Goal: Task Accomplishment & Management: Manage account settings

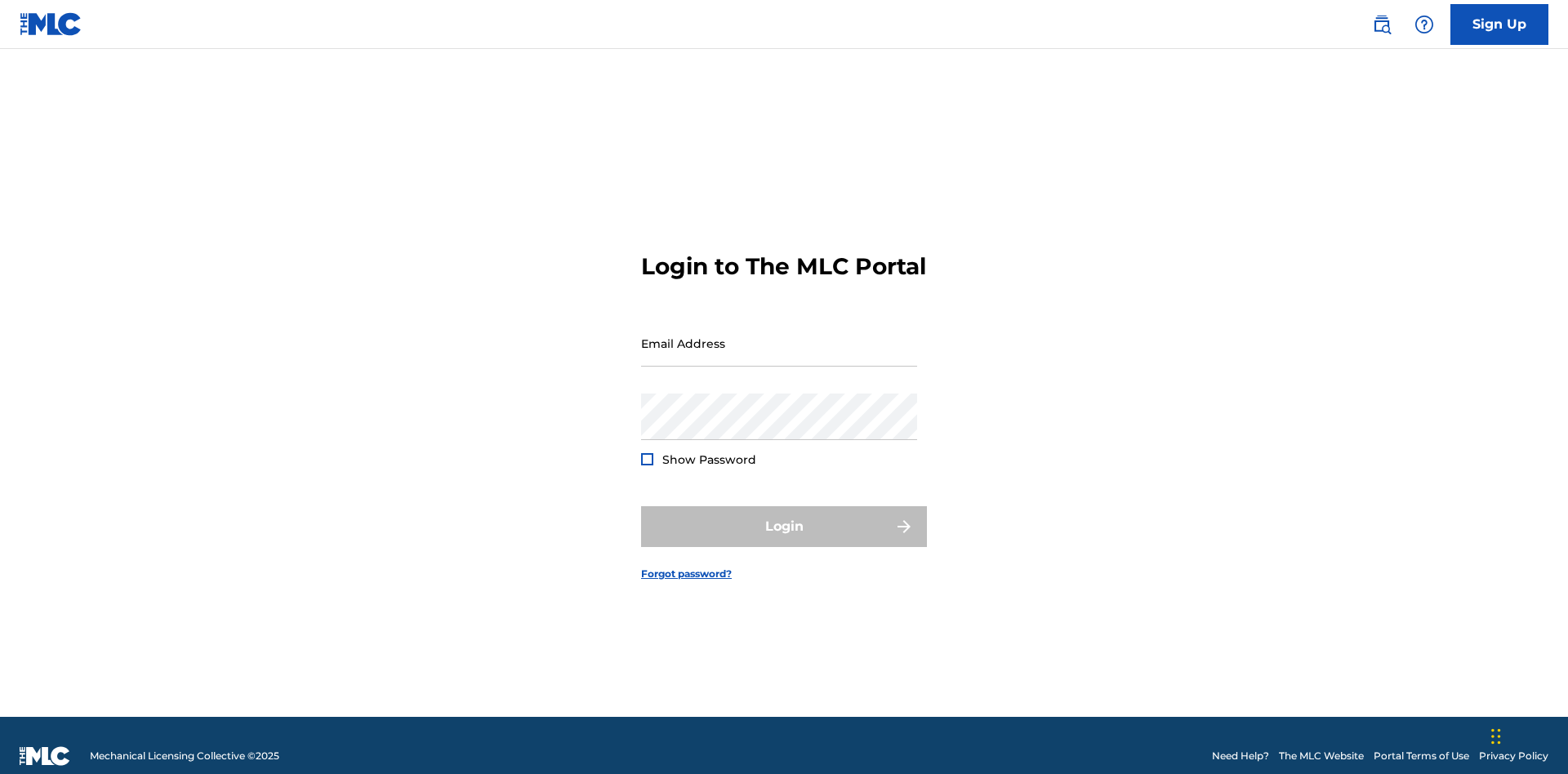
scroll to position [21, 0]
click at [779, 335] on input "Email Address" at bounding box center [779, 344] width 276 height 47
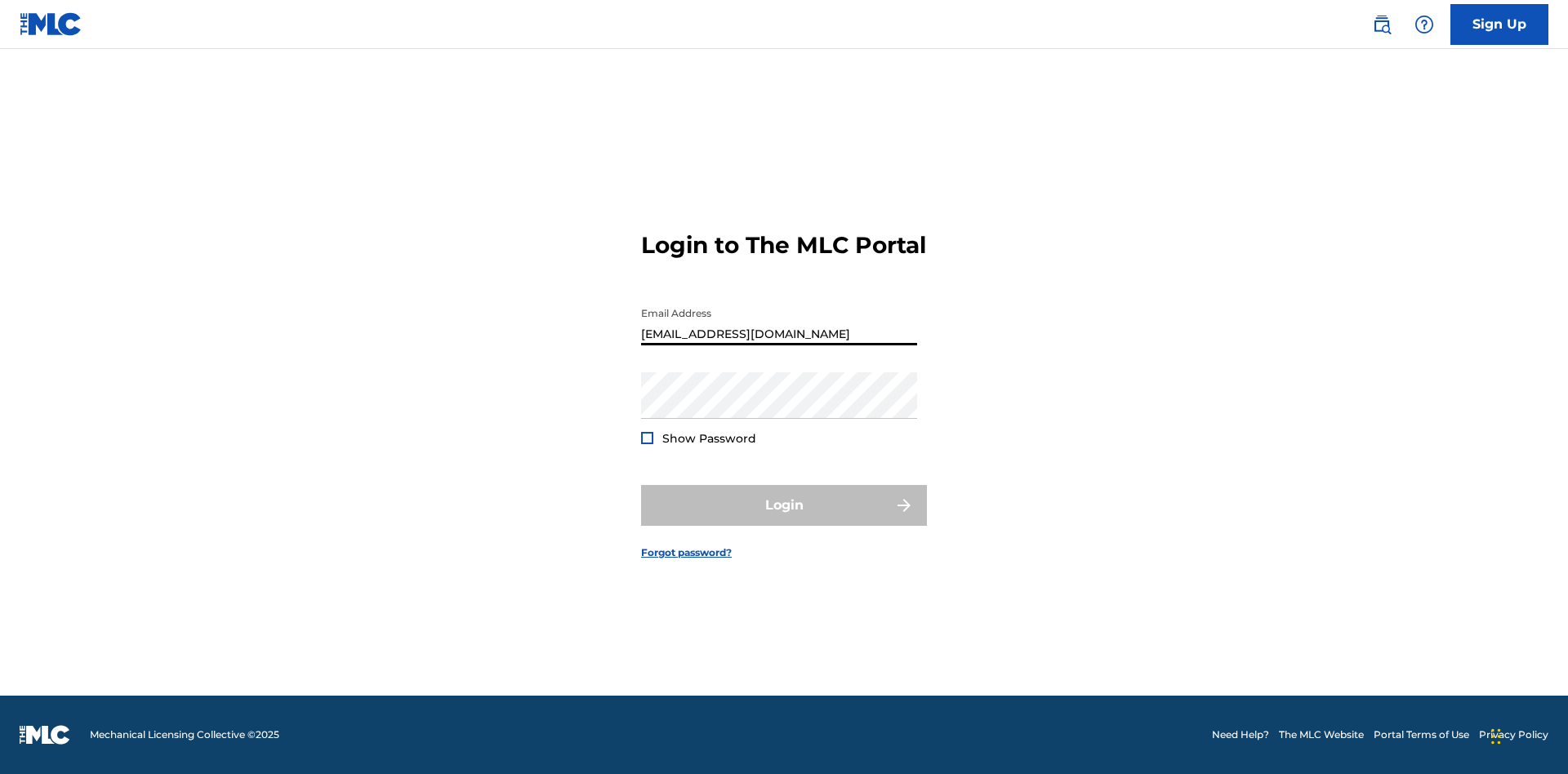
type input "Duke.McTesterson@gmail.com"
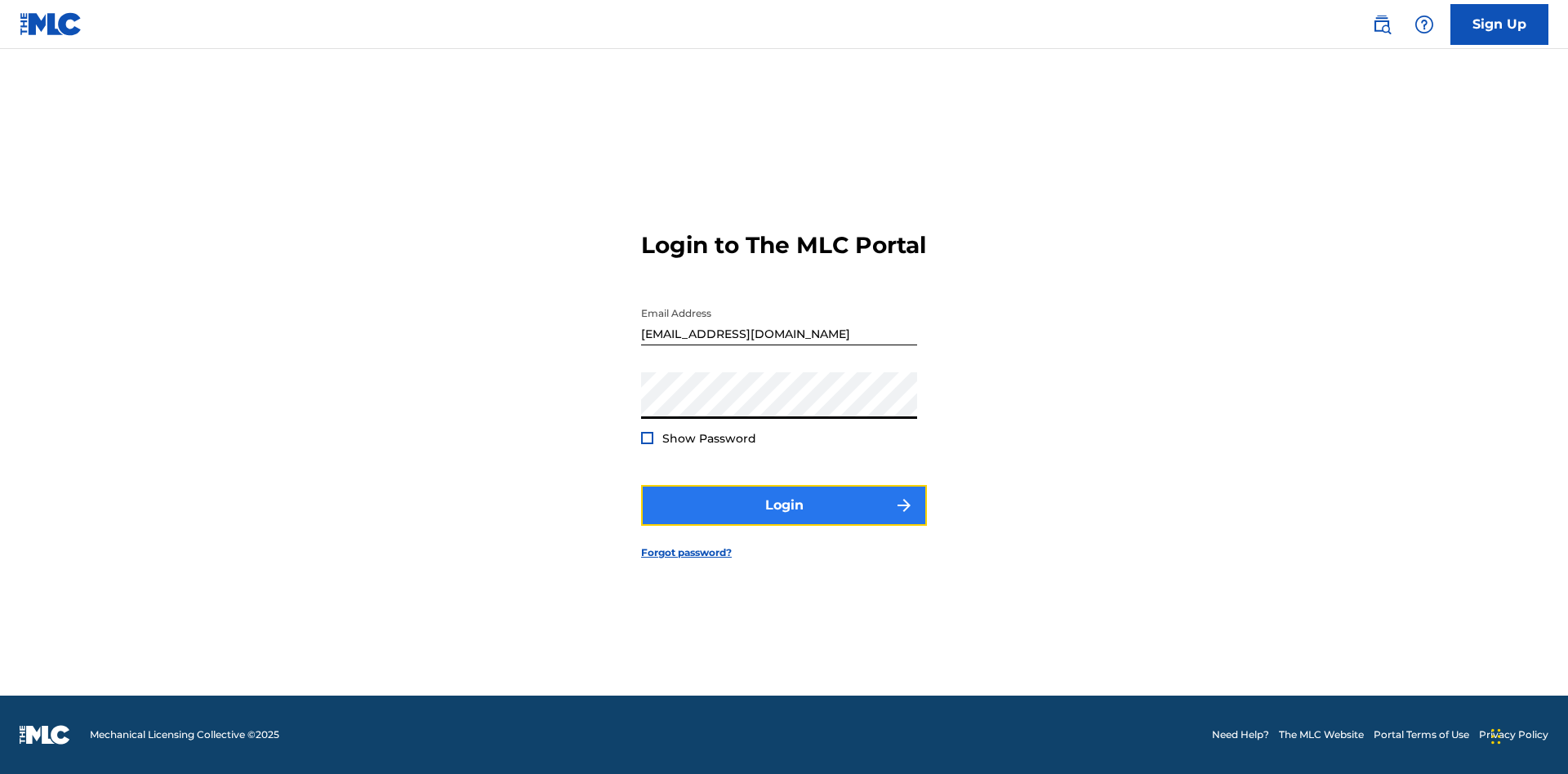
click at [784, 519] on button "Login" at bounding box center [784, 505] width 286 height 41
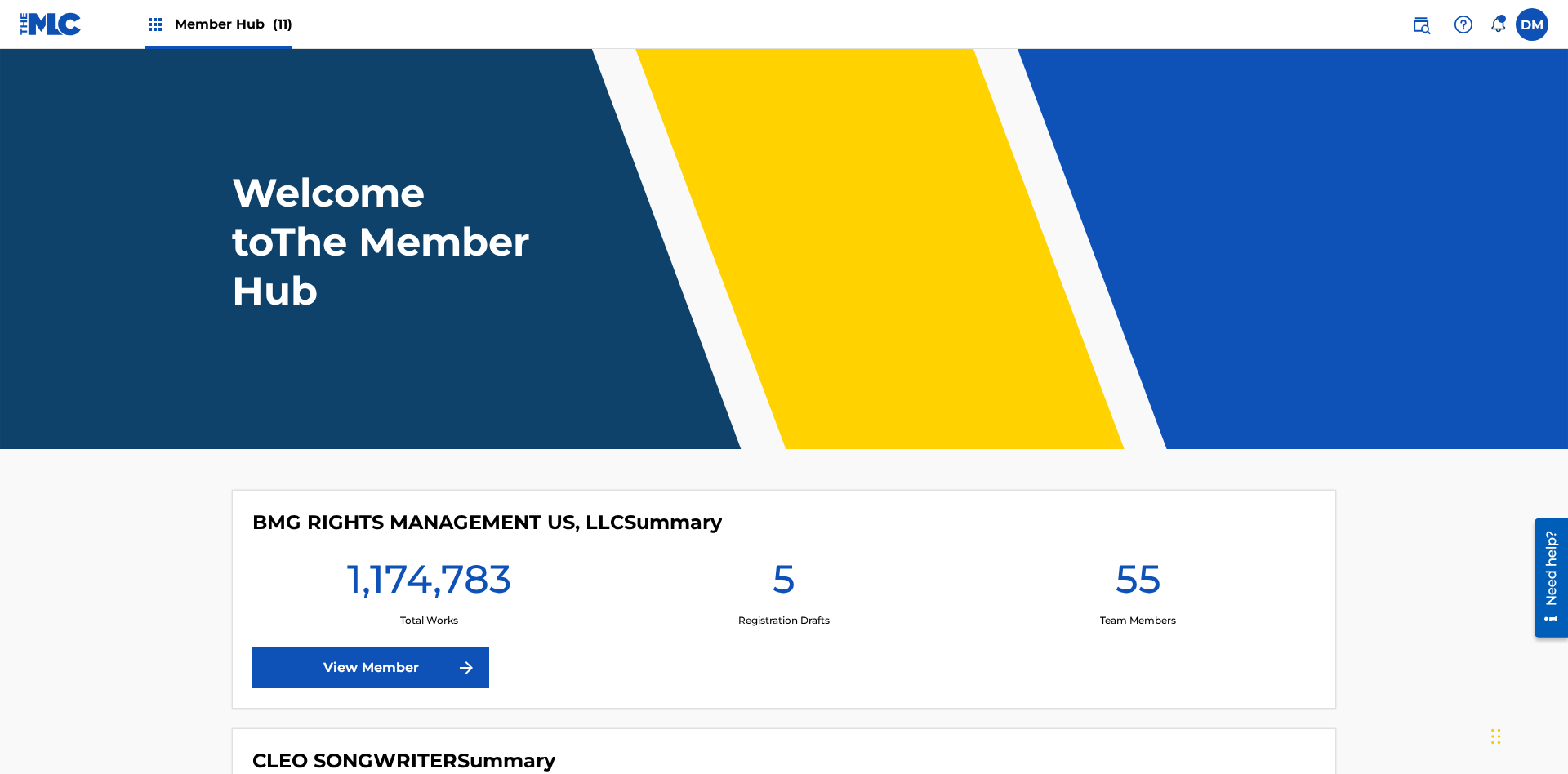
click at [233, 23] on span "Member Hub (11)" at bounding box center [233, 24] width 117 height 19
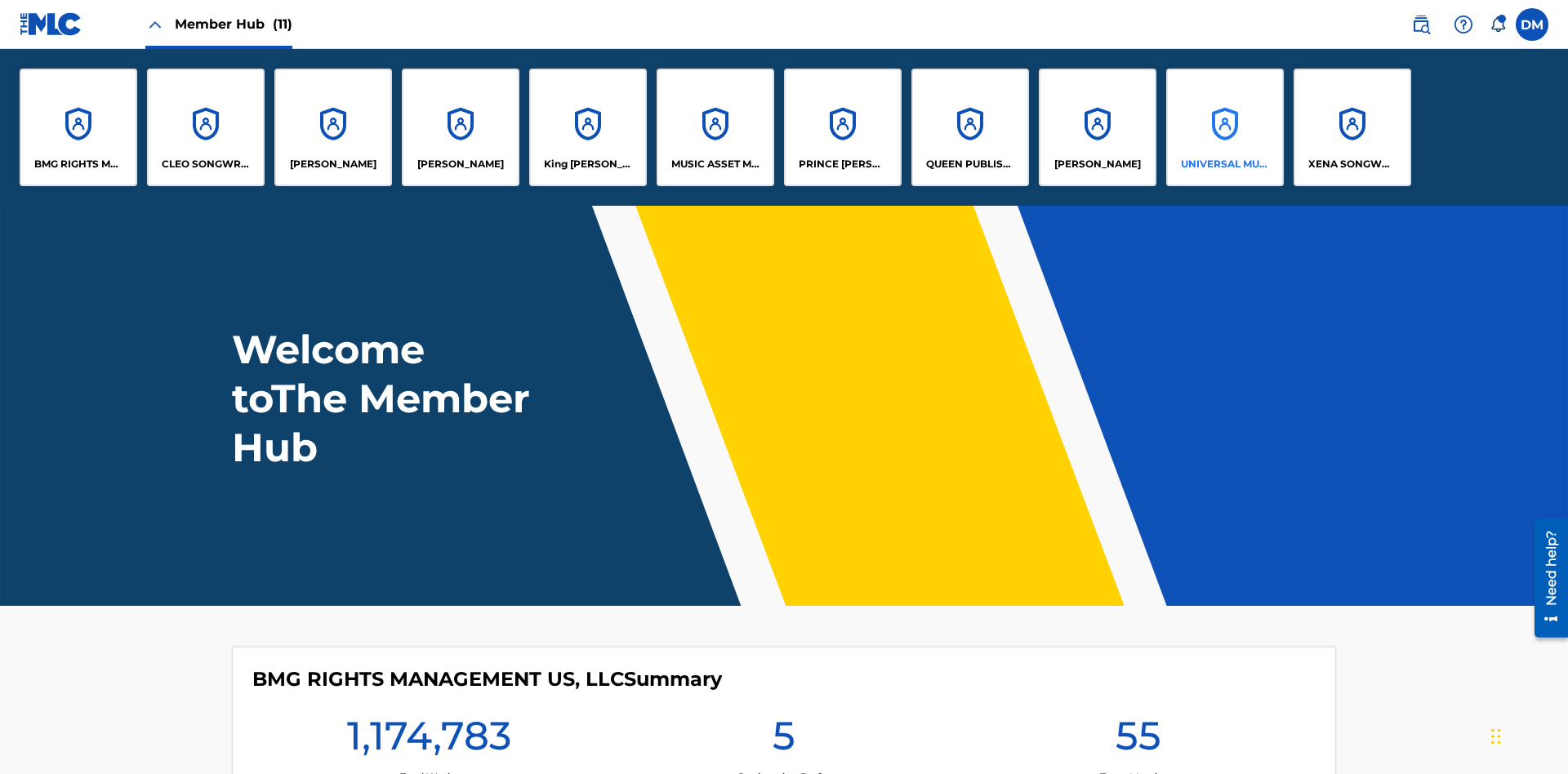
click at [1224, 164] on p "UNIVERSAL MUSIC PUB GROUP" at bounding box center [1225, 164] width 89 height 15
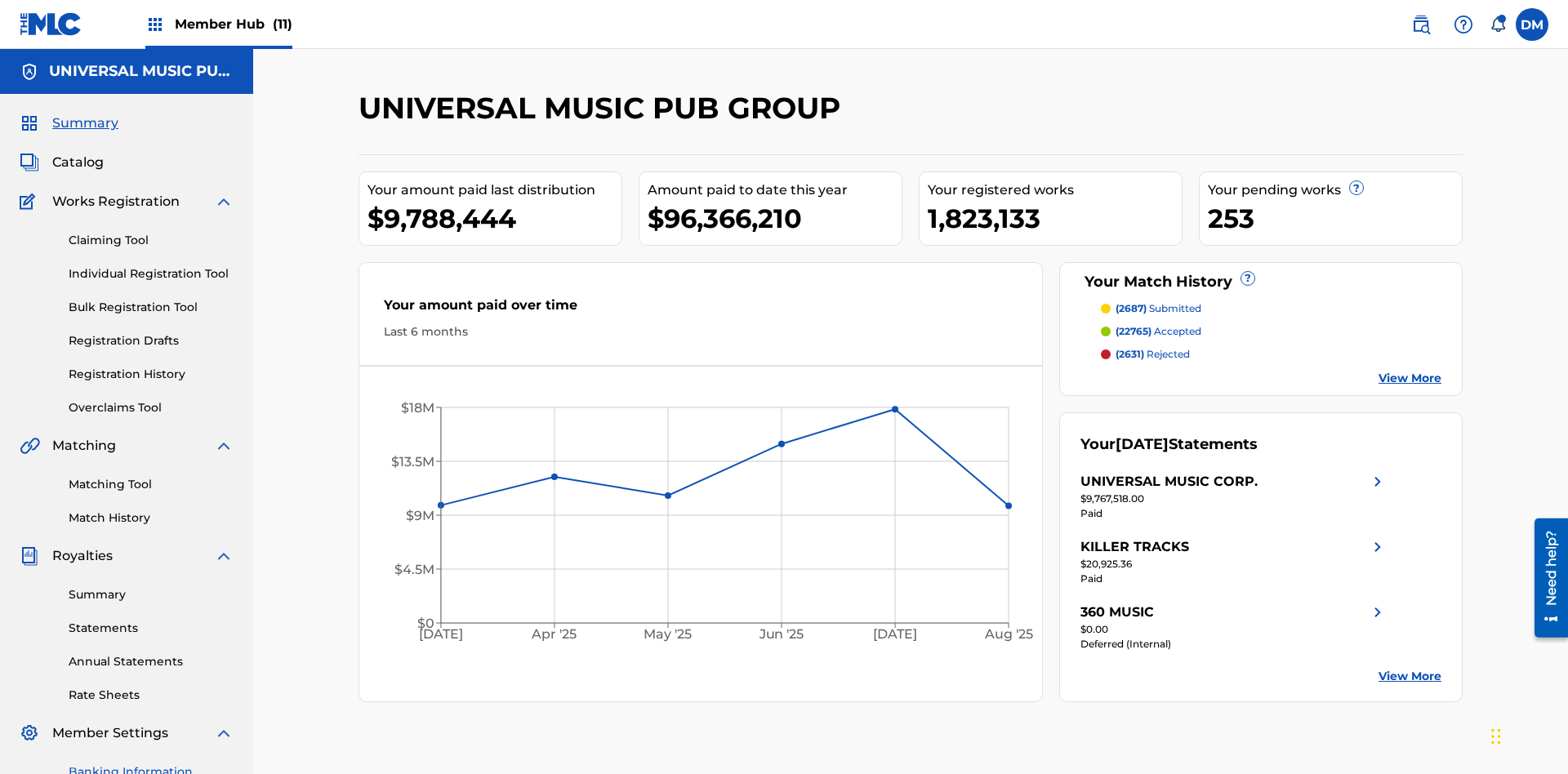
click at [151, 764] on link "Banking Information" at bounding box center [151, 772] width 165 height 17
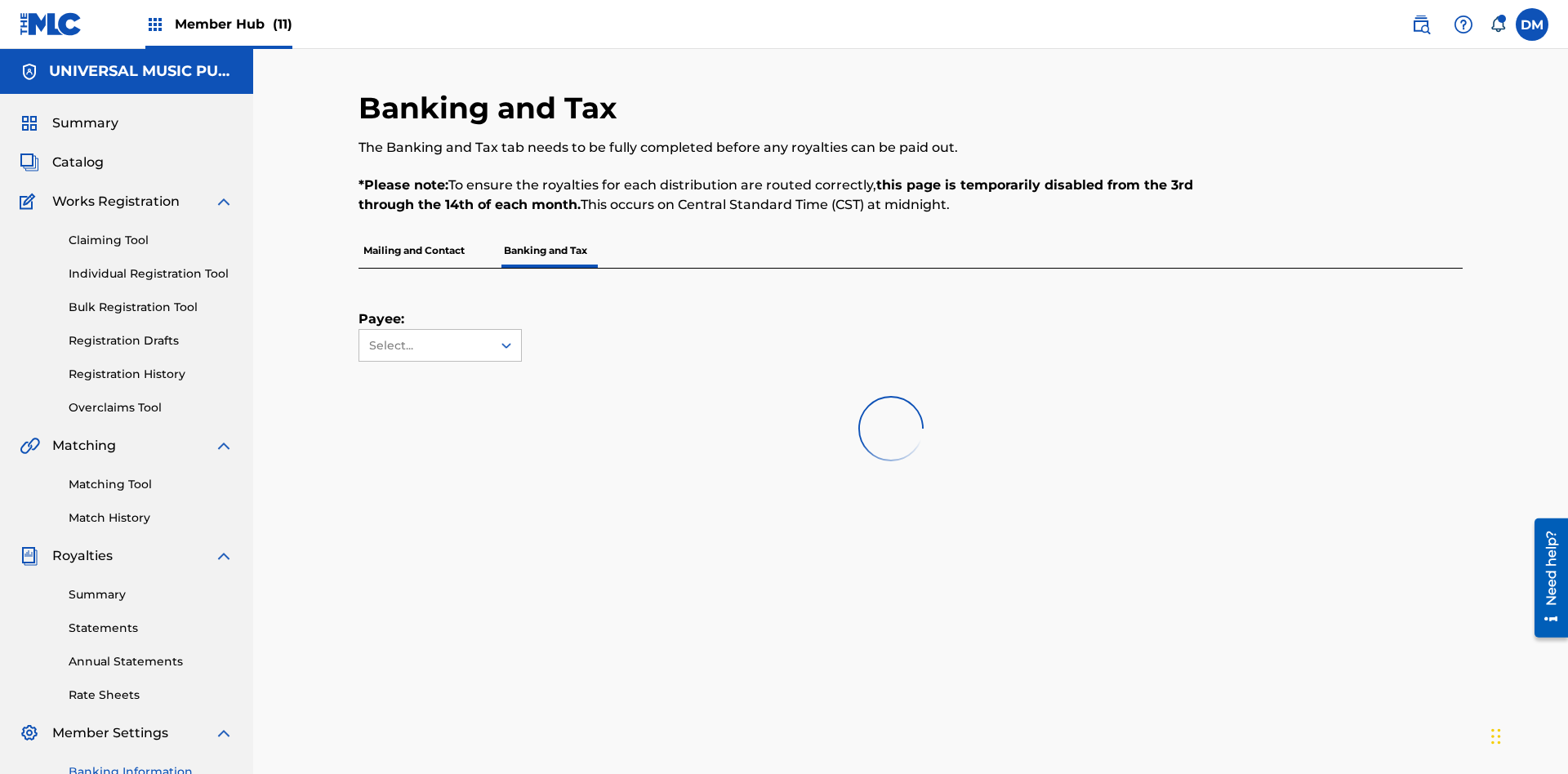
click at [233, 23] on span "Member Hub (11)" at bounding box center [233, 24] width 117 height 19
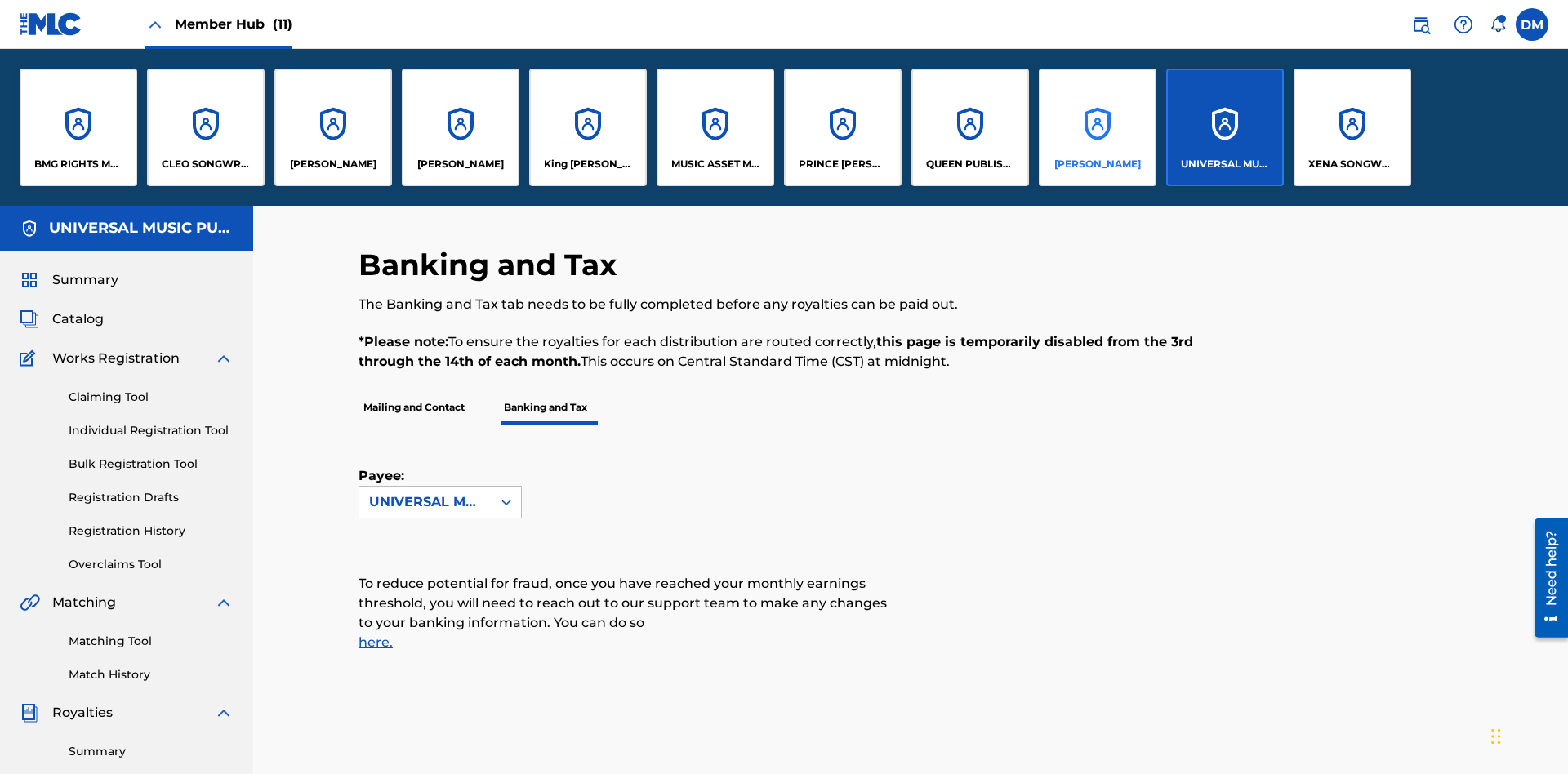
click at [1097, 164] on p "RONALD MCTESTERSON" at bounding box center [1098, 164] width 87 height 15
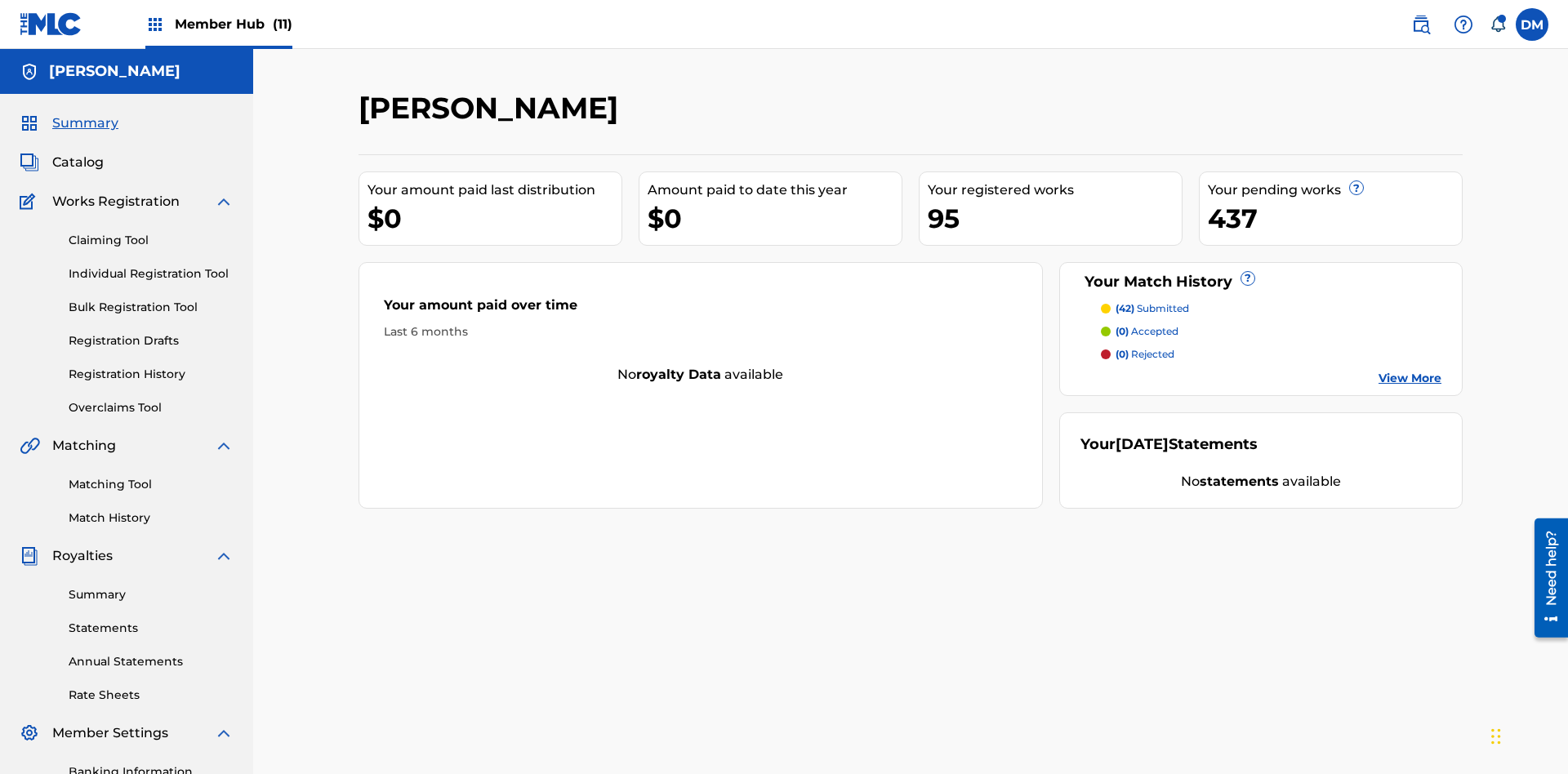
click at [151, 764] on link "Banking Information" at bounding box center [151, 772] width 165 height 17
click at [233, 23] on span "Member Hub (11)" at bounding box center [233, 24] width 117 height 19
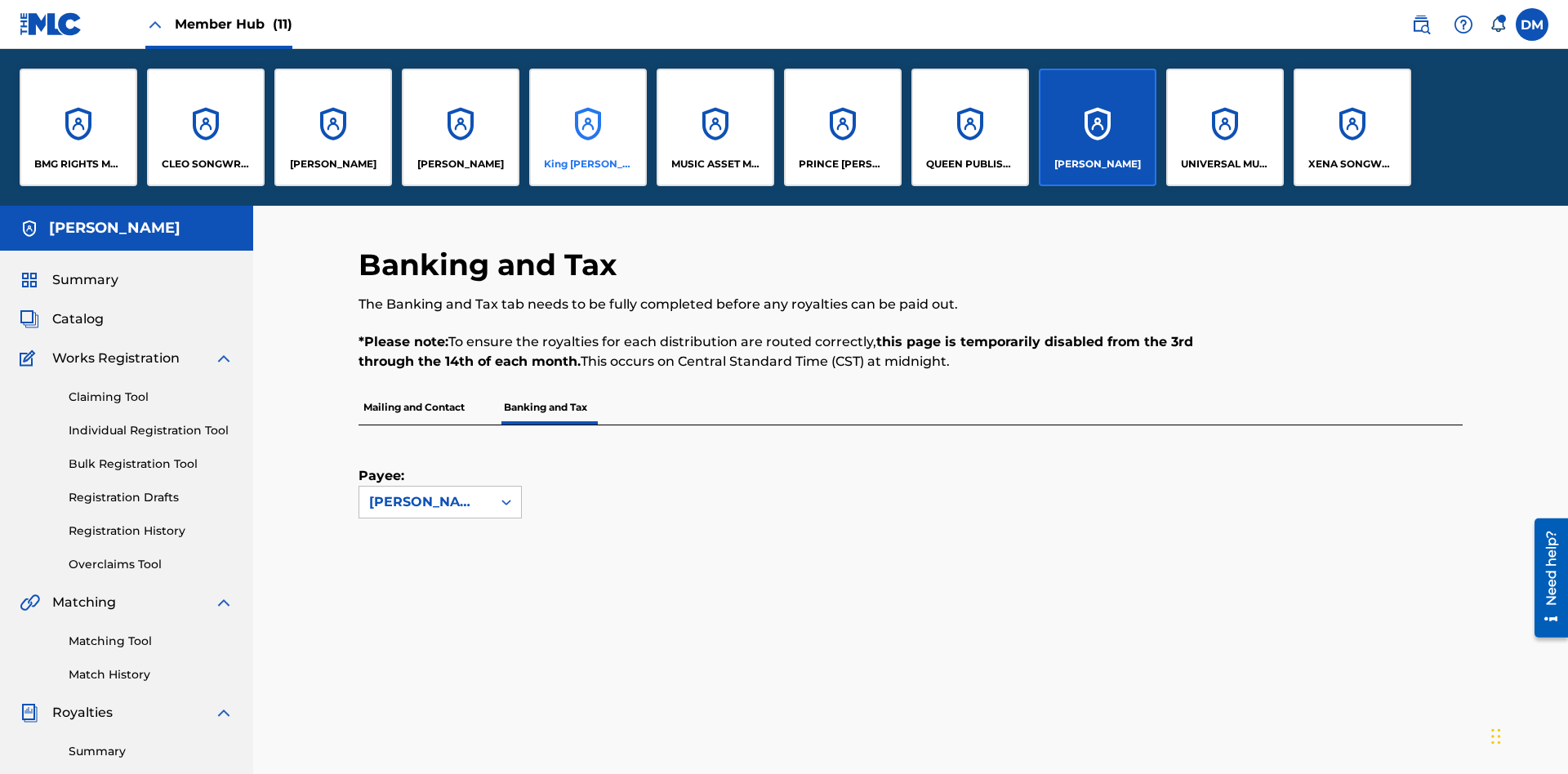
click at [587, 164] on p "King McTesterson" at bounding box center [588, 164] width 89 height 15
